Goal: Find specific page/section: Find specific page/section

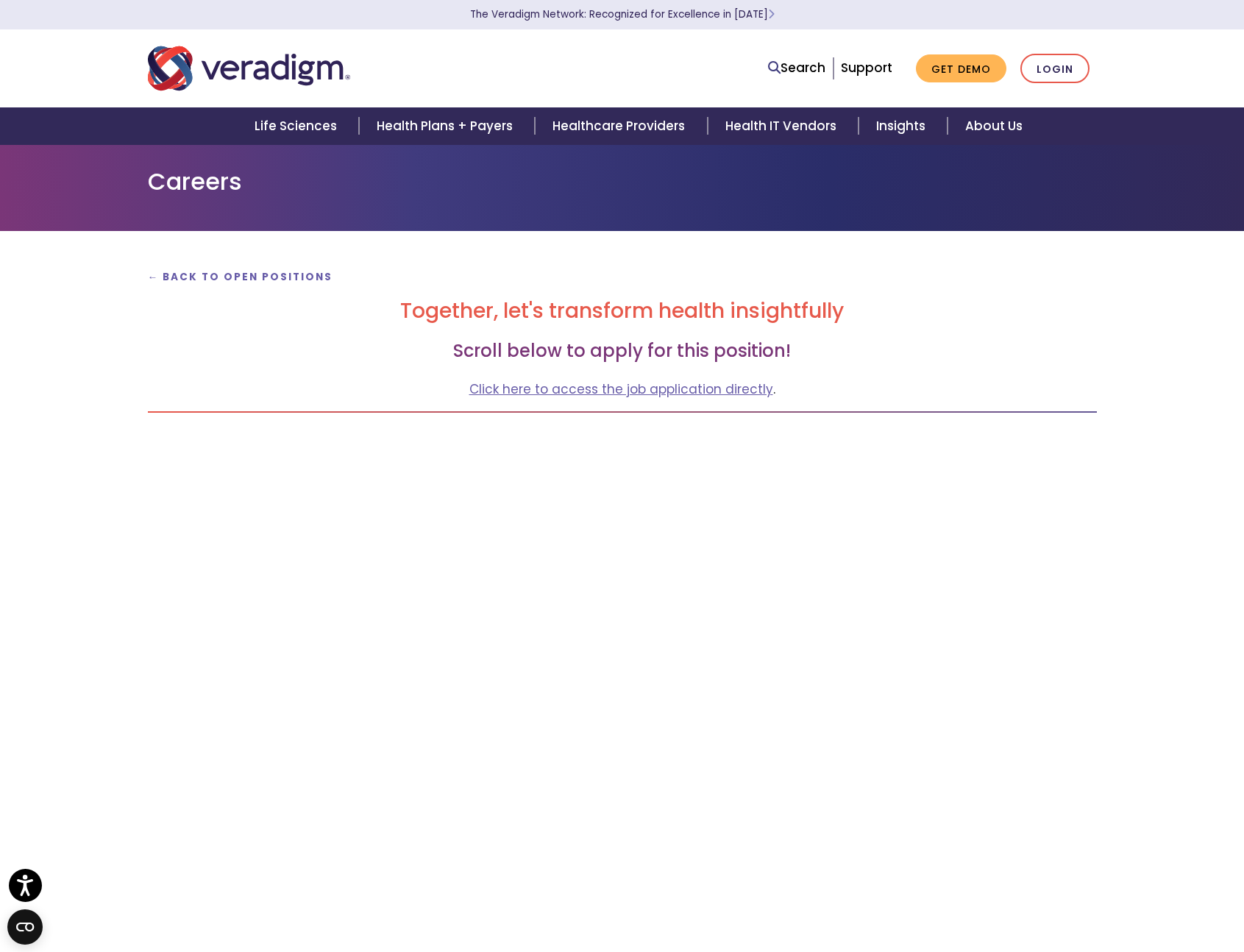
click at [284, 267] on p "← Back to Open Positions" at bounding box center [622, 276] width 950 height 20
click at [284, 275] on strong "← Back to Open Positions" at bounding box center [241, 277] width 185 height 14
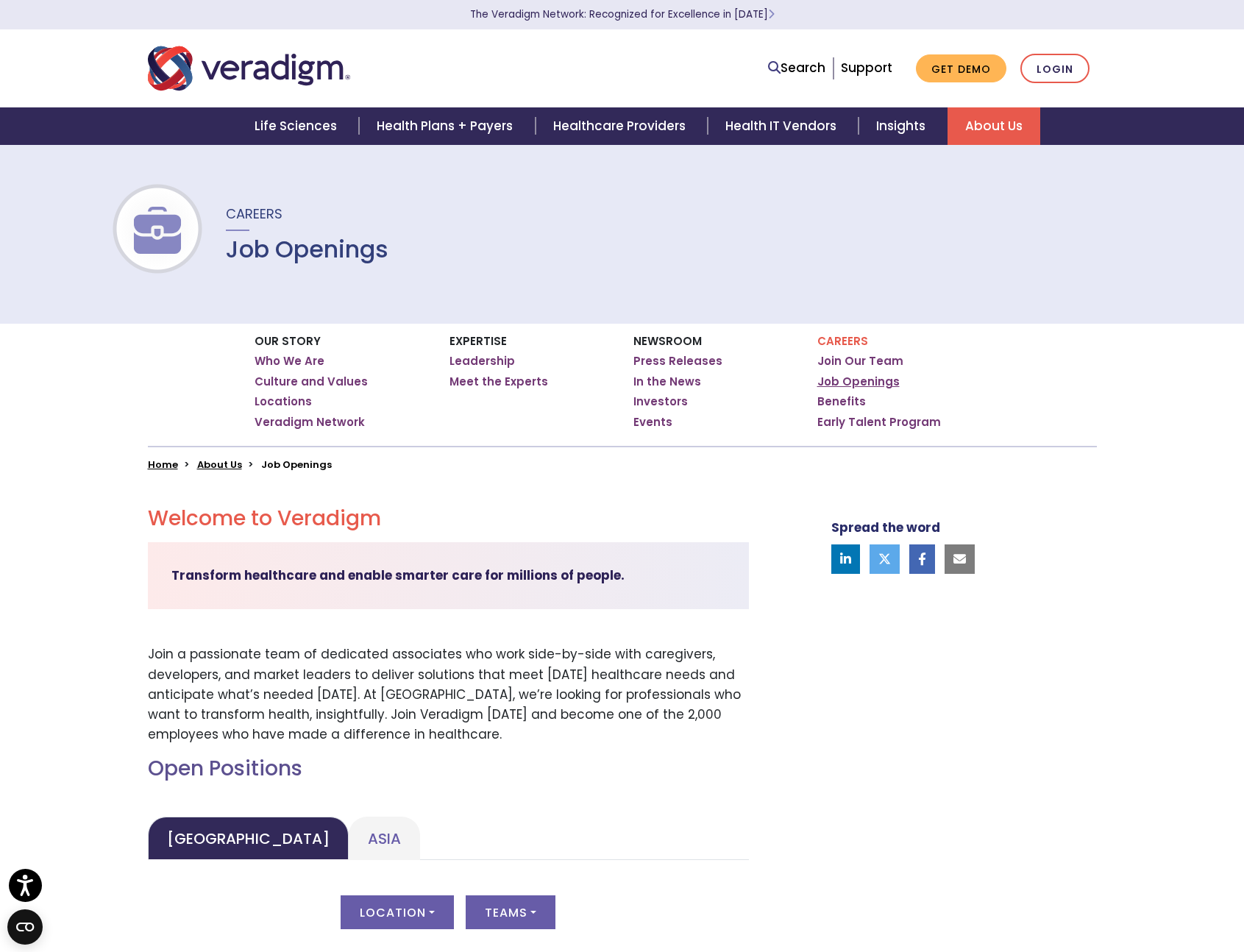
click at [836, 382] on link "Job Openings" at bounding box center [859, 382] width 82 height 15
